Goal: Transaction & Acquisition: Obtain resource

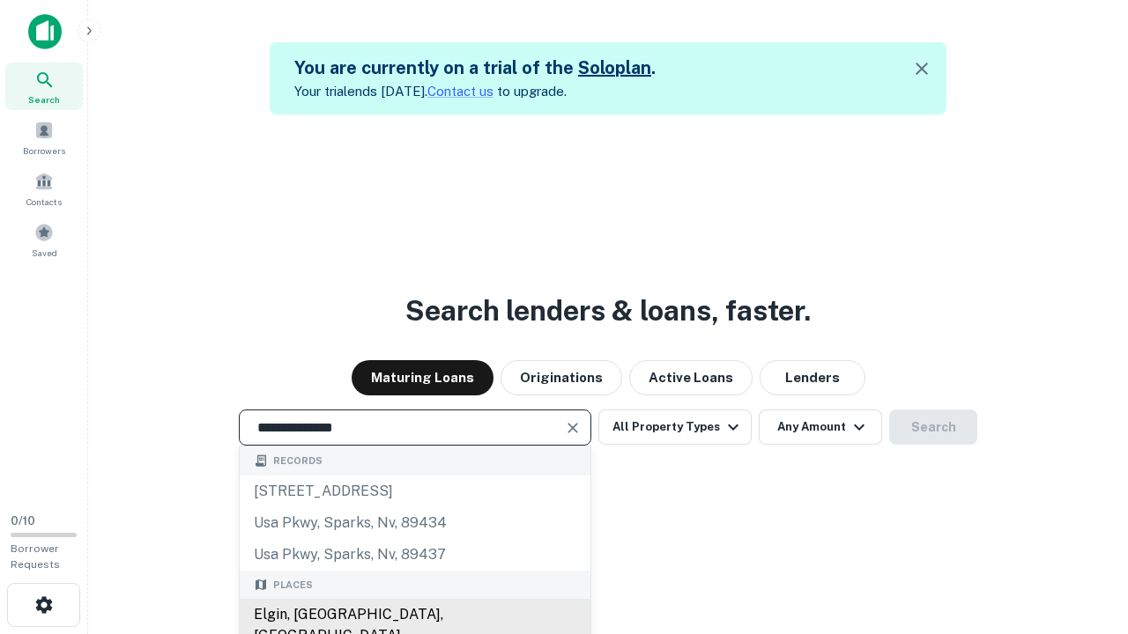
click at [414, 615] on div "Elgin, IL, USA" at bounding box center [415, 625] width 351 height 53
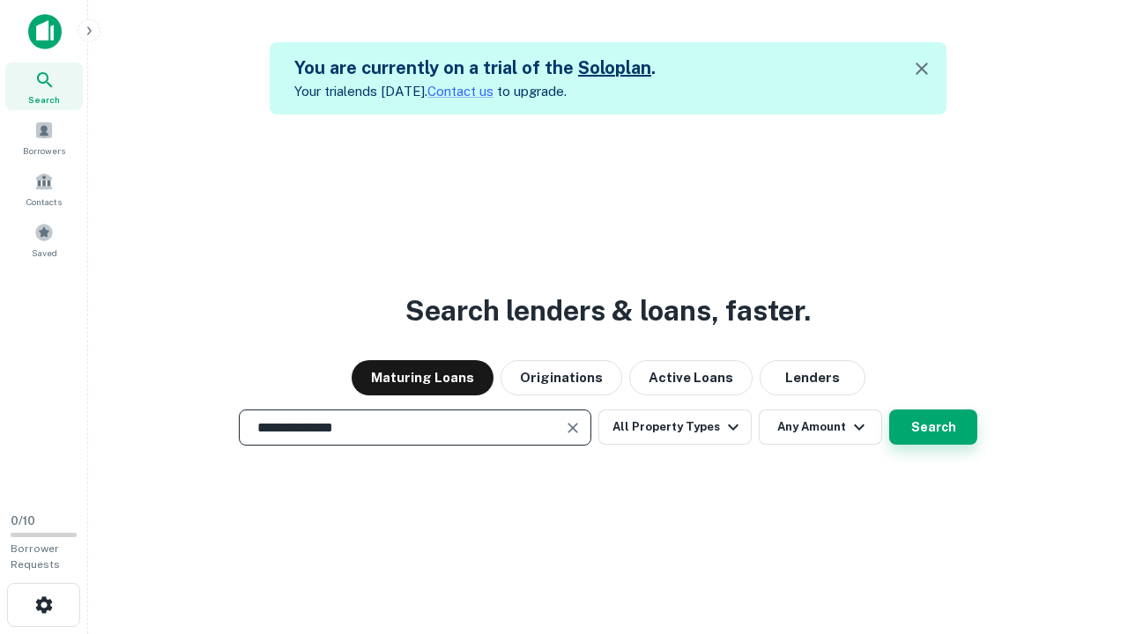
type input "**********"
click at [933, 427] on button "Search" at bounding box center [933, 427] width 88 height 35
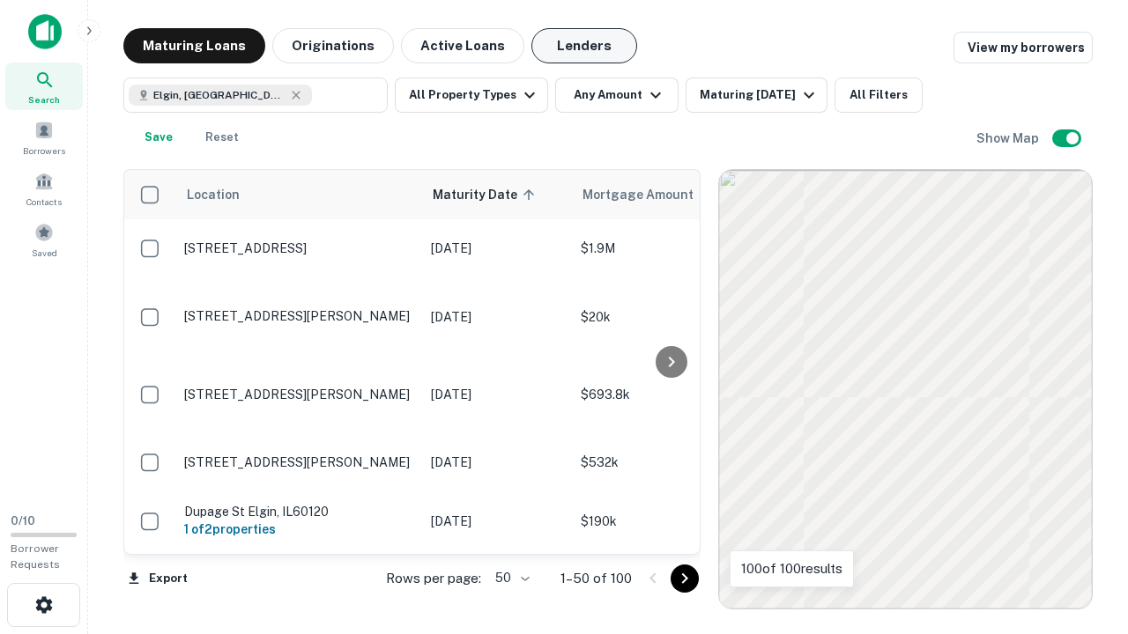
click at [584, 46] on button "Lenders" at bounding box center [584, 45] width 106 height 35
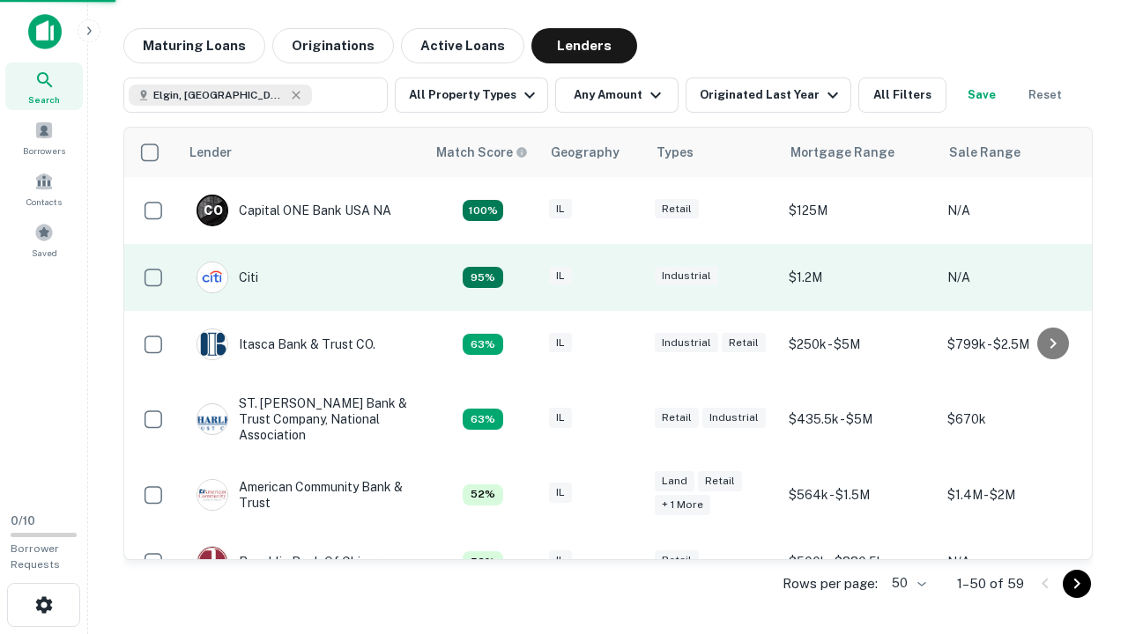
click at [626, 278] on div "IL" at bounding box center [593, 278] width 88 height 24
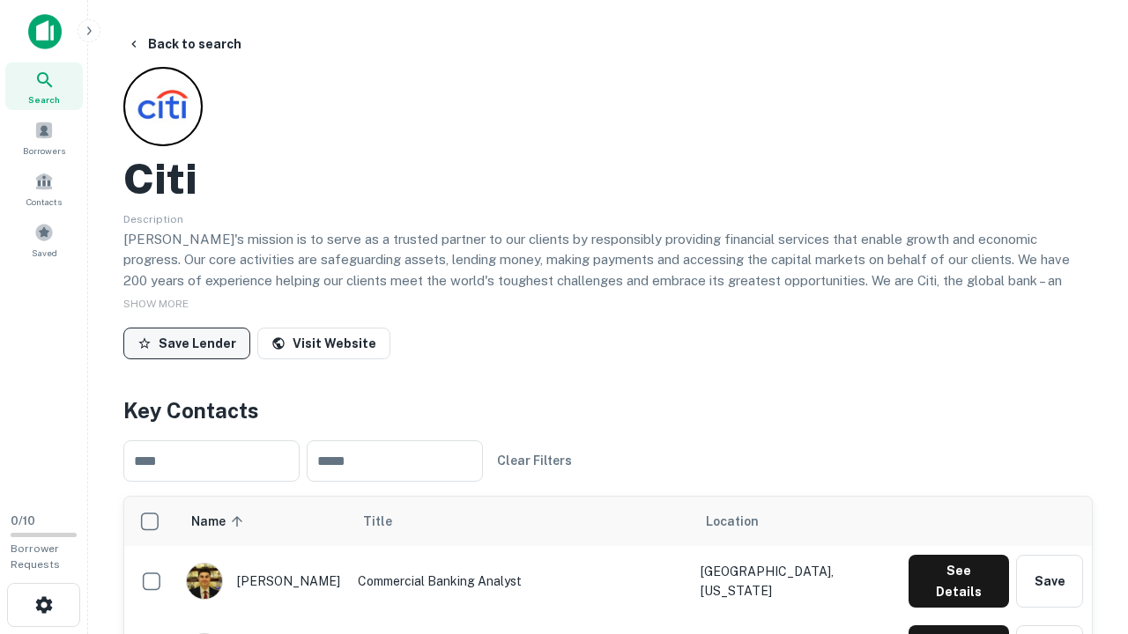
click at [187, 343] on button "Save Lender" at bounding box center [186, 344] width 127 height 32
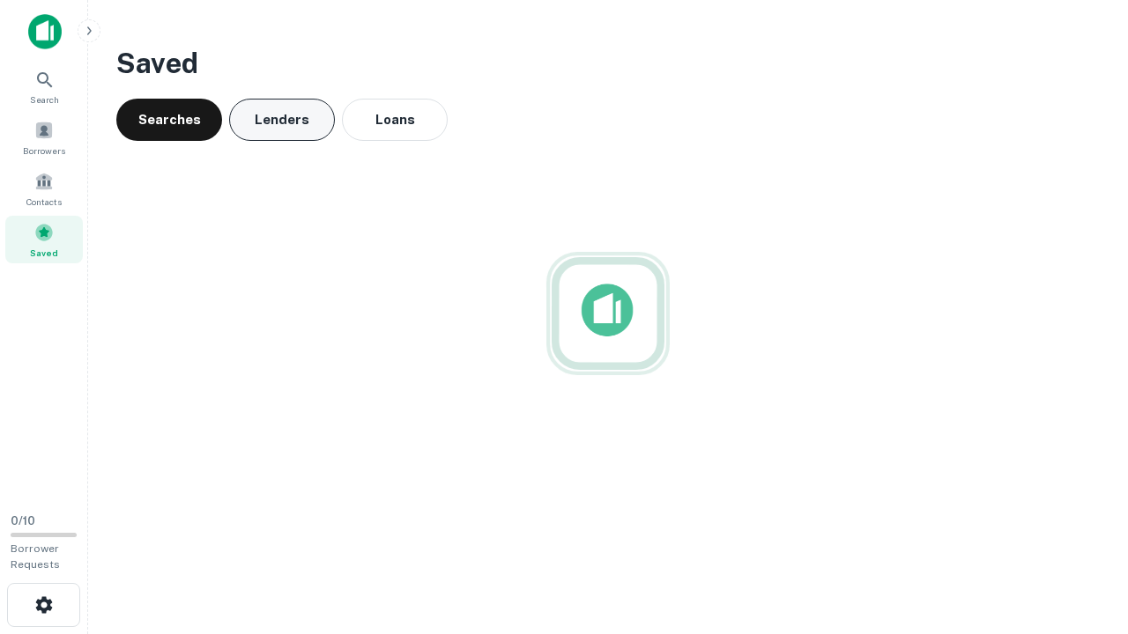
click at [282, 120] on button "Lenders" at bounding box center [282, 120] width 106 height 42
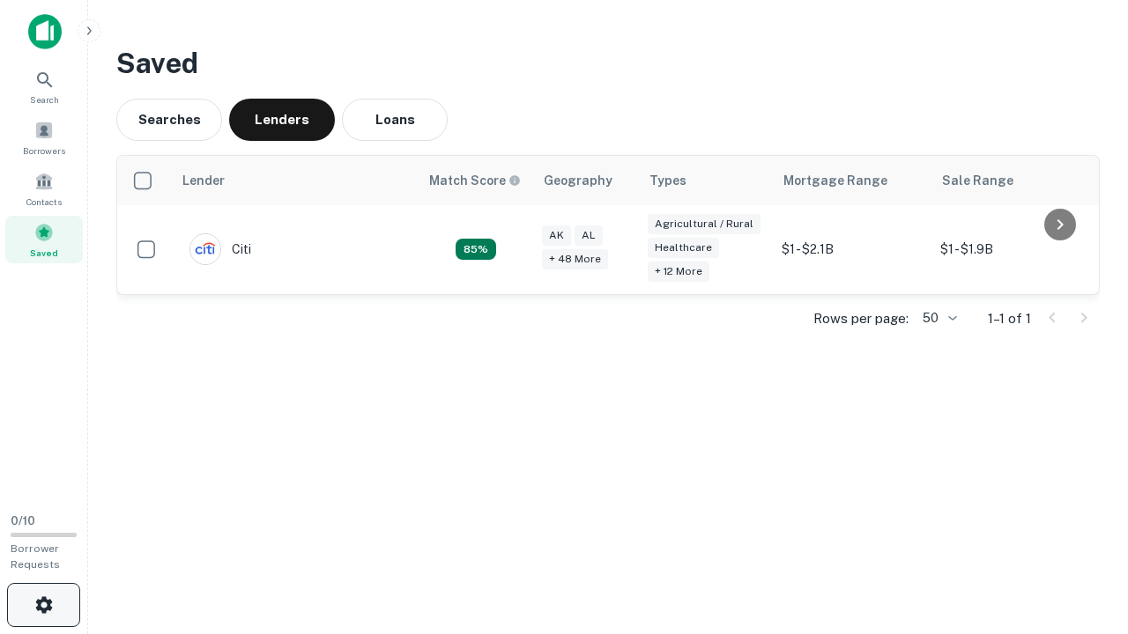
click at [43, 605] on icon "button" at bounding box center [43, 605] width 21 height 21
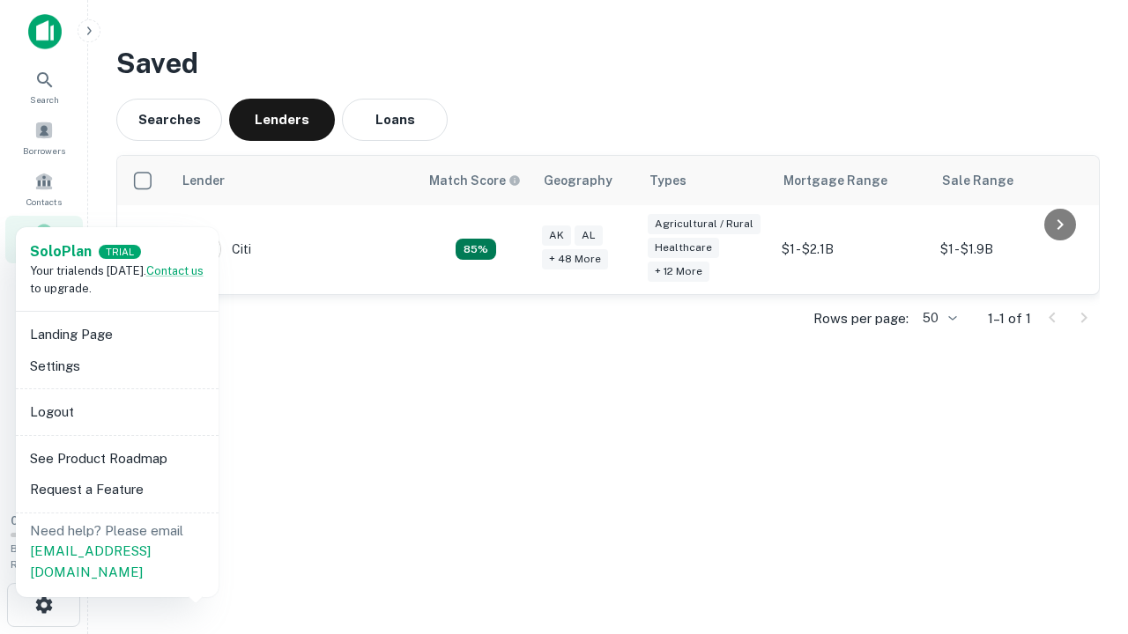
click at [116, 411] on li "Logout" at bounding box center [117, 412] width 189 height 32
